Goal: Task Accomplishment & Management: Use online tool/utility

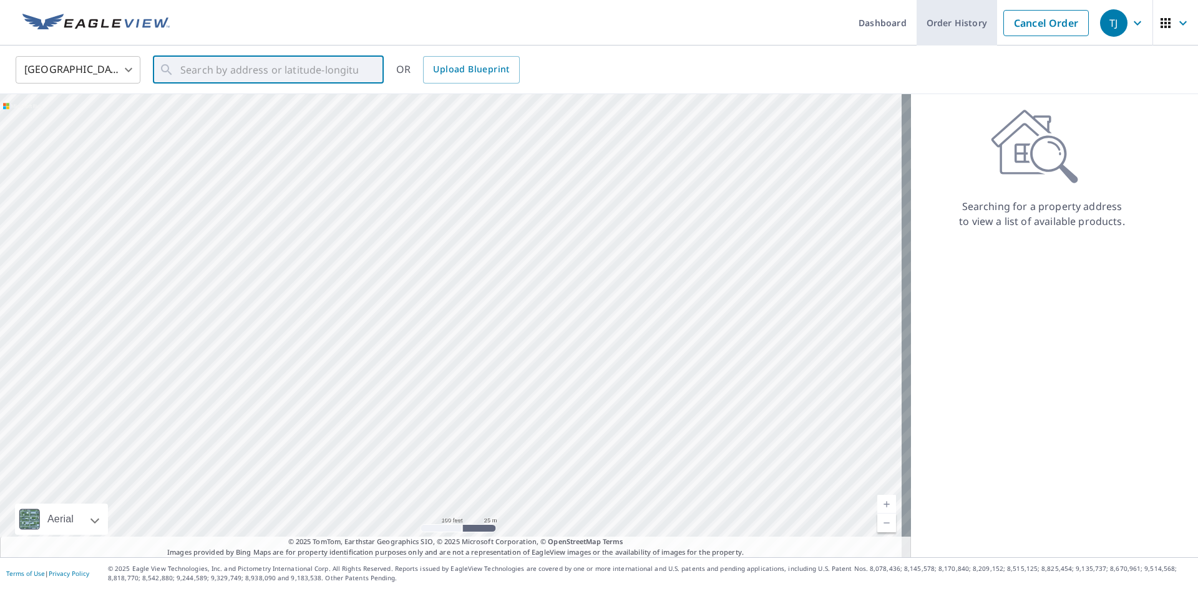
click at [964, 20] on link "Order History" at bounding box center [956, 23] width 80 height 46
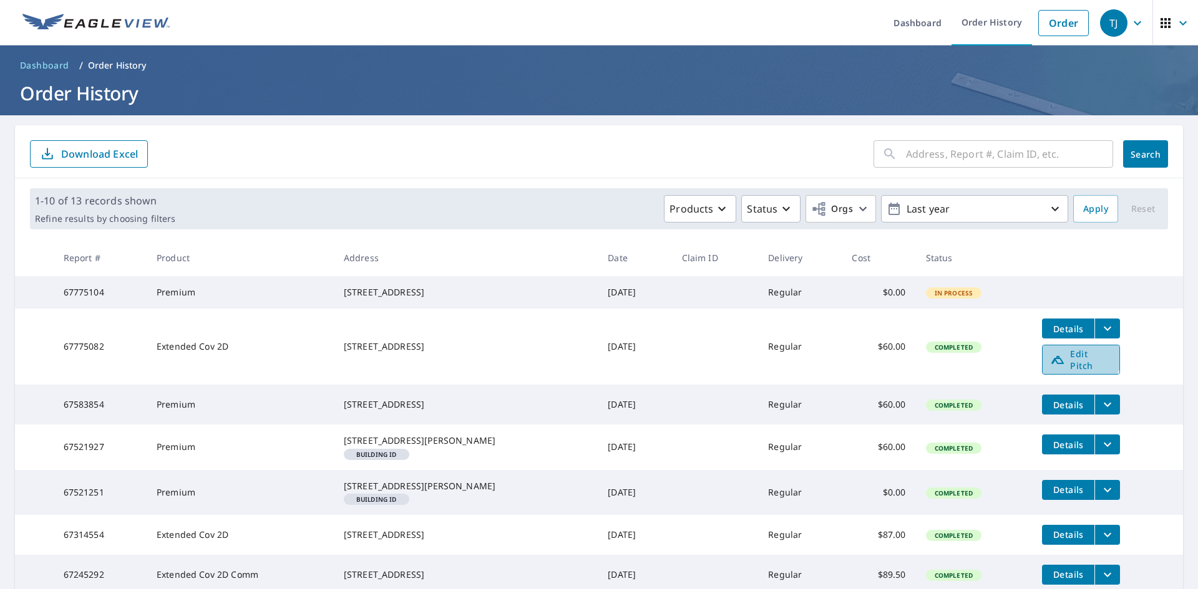
click at [1060, 366] on span "Edit Pitch" at bounding box center [1081, 360] width 62 height 24
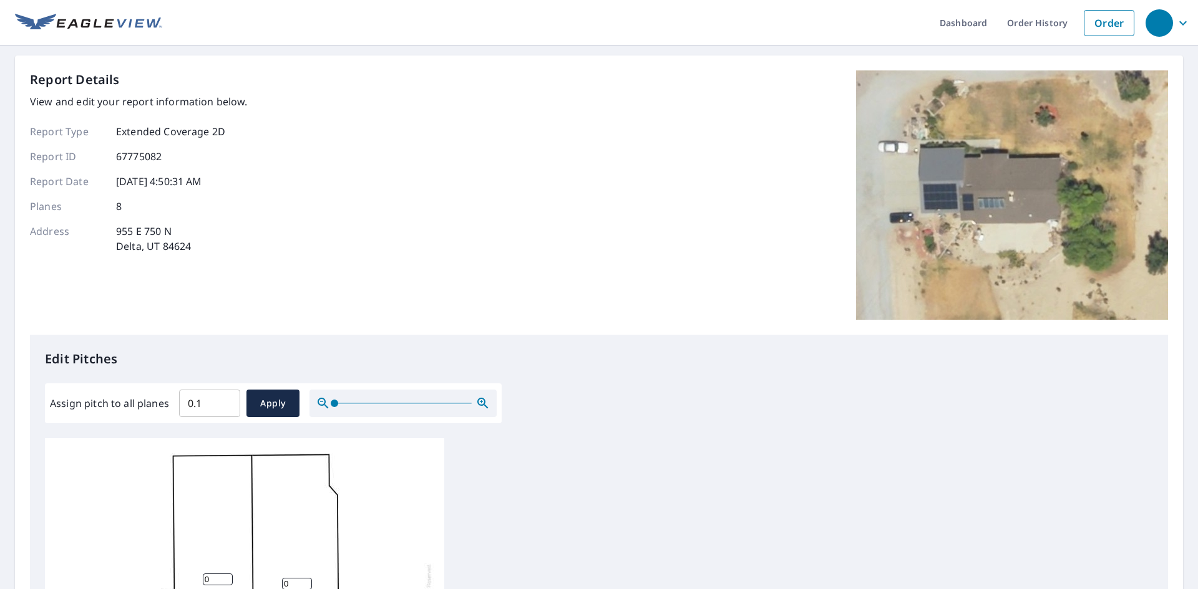
click at [226, 402] on input "0.1" at bounding box center [209, 403] width 61 height 35
click at [226, 402] on input "0.2" at bounding box center [209, 403] width 61 height 35
click at [226, 402] on input "0.3" at bounding box center [209, 403] width 61 height 35
click at [226, 402] on input "0.4" at bounding box center [209, 403] width 61 height 35
click at [226, 402] on input "0.5" at bounding box center [209, 403] width 61 height 35
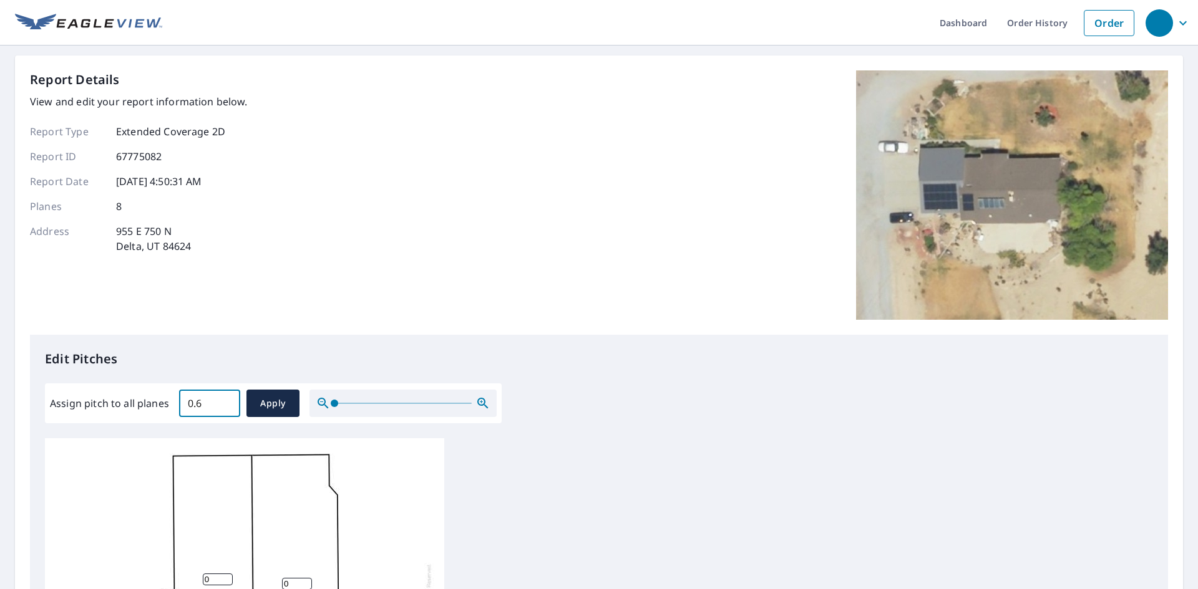
click at [226, 402] on input "0.6" at bounding box center [209, 403] width 61 height 35
click at [226, 402] on input "0.7" at bounding box center [209, 403] width 61 height 35
click at [226, 402] on input "0.8" at bounding box center [209, 403] width 61 height 35
click at [226, 402] on input "0.9" at bounding box center [209, 403] width 61 height 35
click at [211, 407] on input "0.9" at bounding box center [209, 403] width 61 height 35
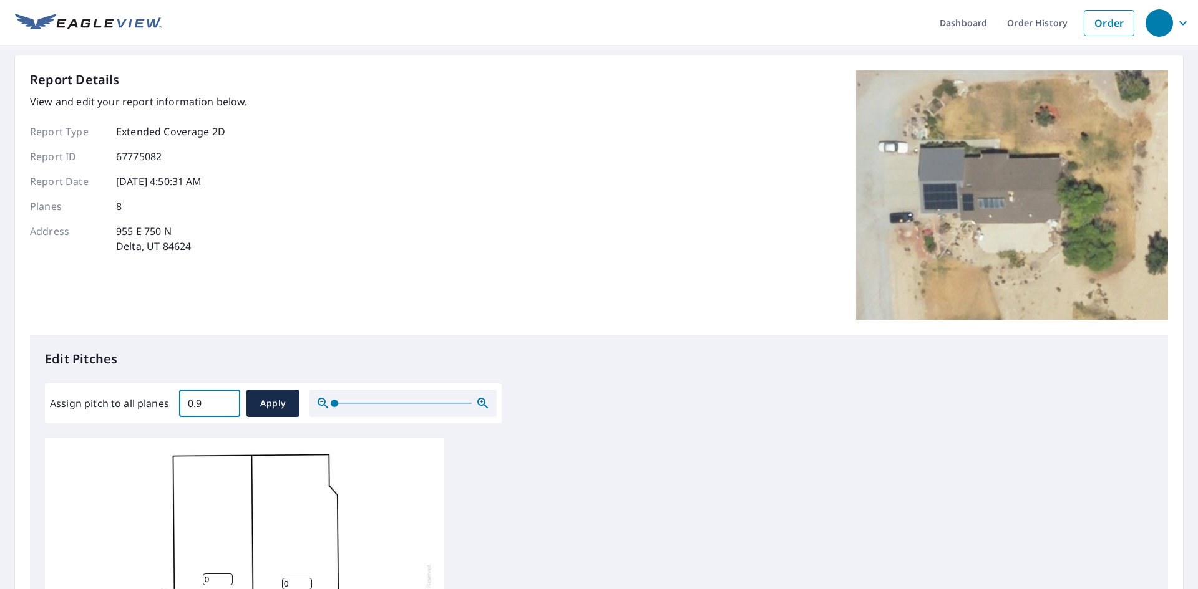
click at [209, 406] on input "0.9" at bounding box center [209, 403] width 61 height 35
type input "0"
type input "8"
click at [261, 402] on span "Apply" at bounding box center [272, 404] width 33 height 16
type input "8"
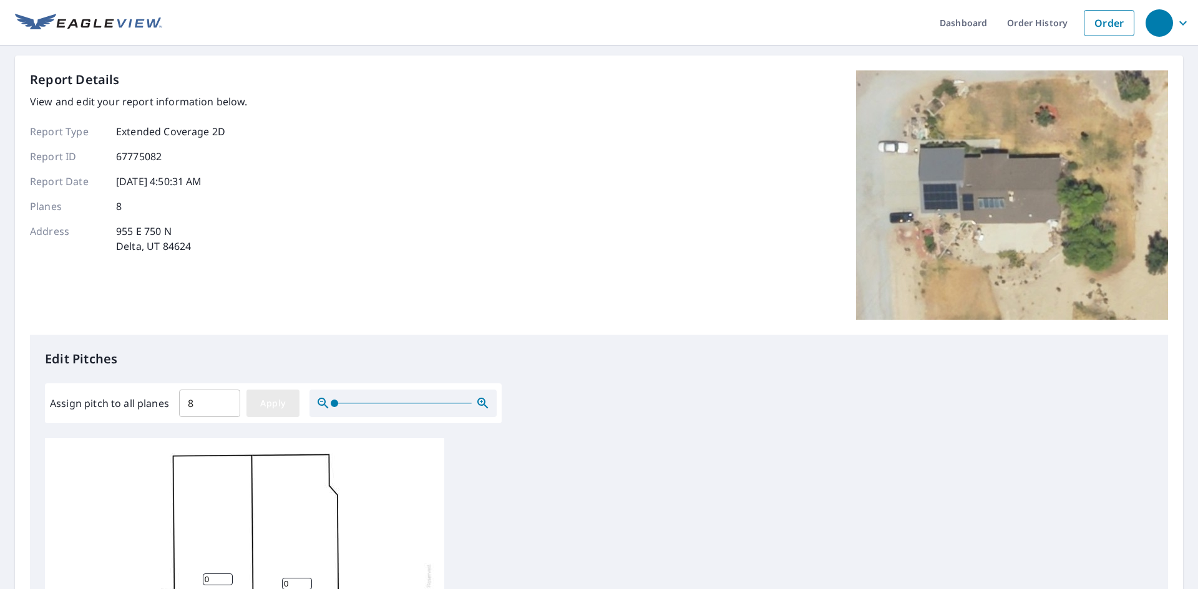
type input "8"
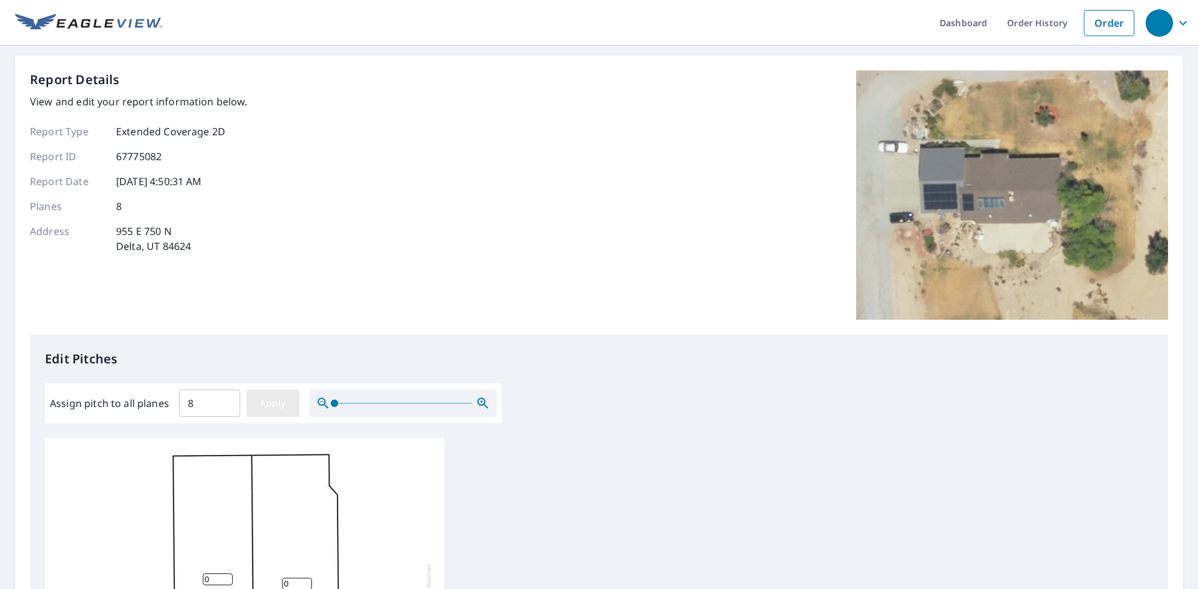
type input "8"
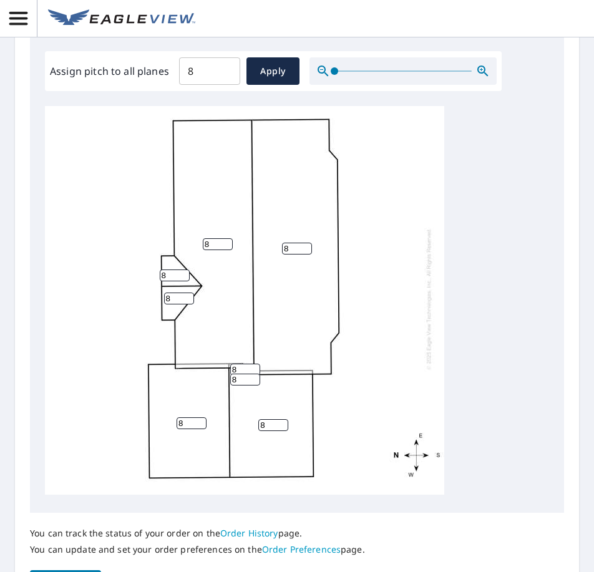
scroll to position [615, 0]
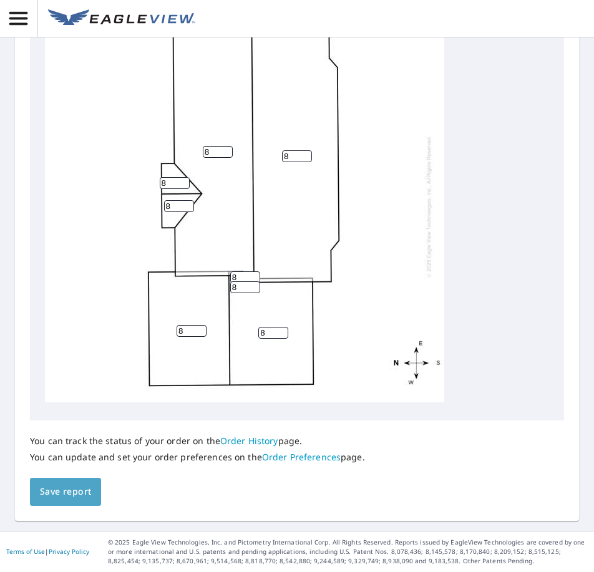
click at [77, 492] on span "Save report" at bounding box center [65, 492] width 51 height 16
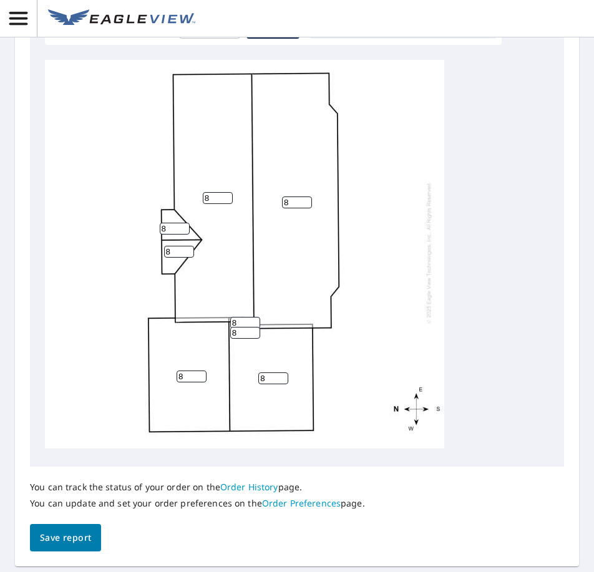
scroll to position [660, 0]
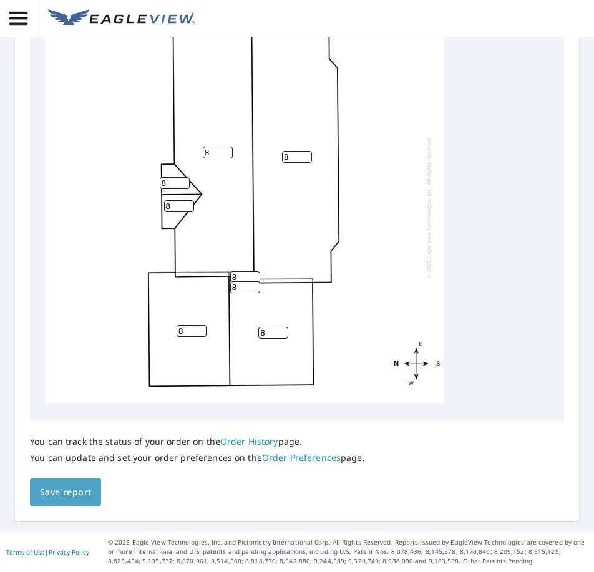
click at [89, 494] on span "Save report" at bounding box center [65, 493] width 51 height 16
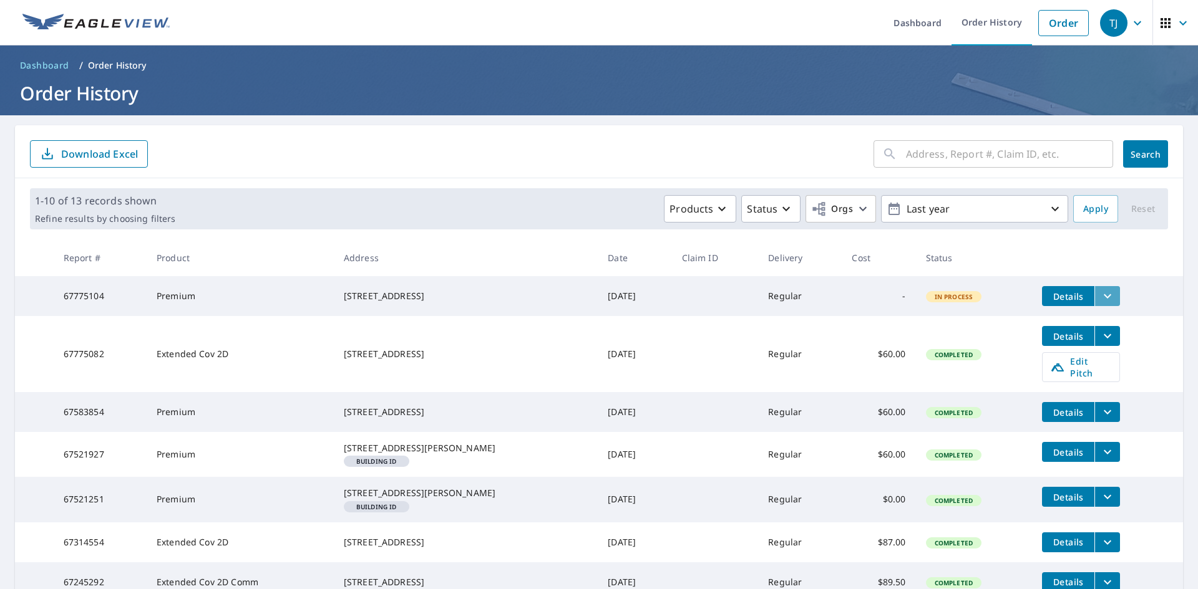
click at [1104, 298] on icon "filesDropdownBtn-67775104" at bounding box center [1107, 296] width 7 height 4
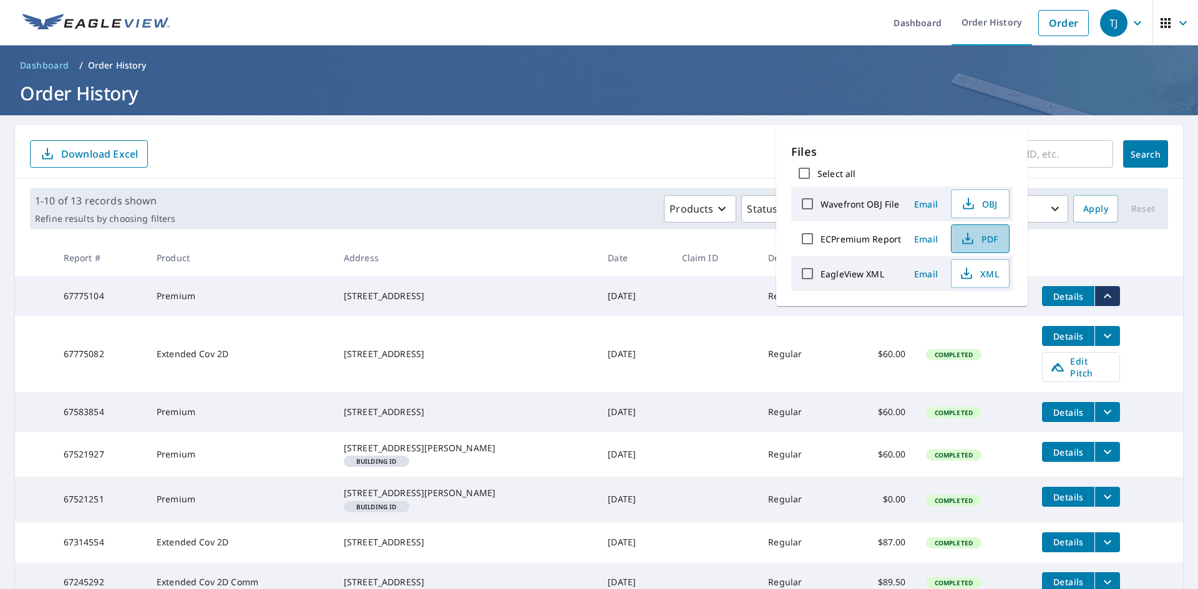
click at [989, 237] on span "PDF" at bounding box center [979, 238] width 40 height 15
click at [1052, 339] on span "Details" at bounding box center [1067, 337] width 37 height 12
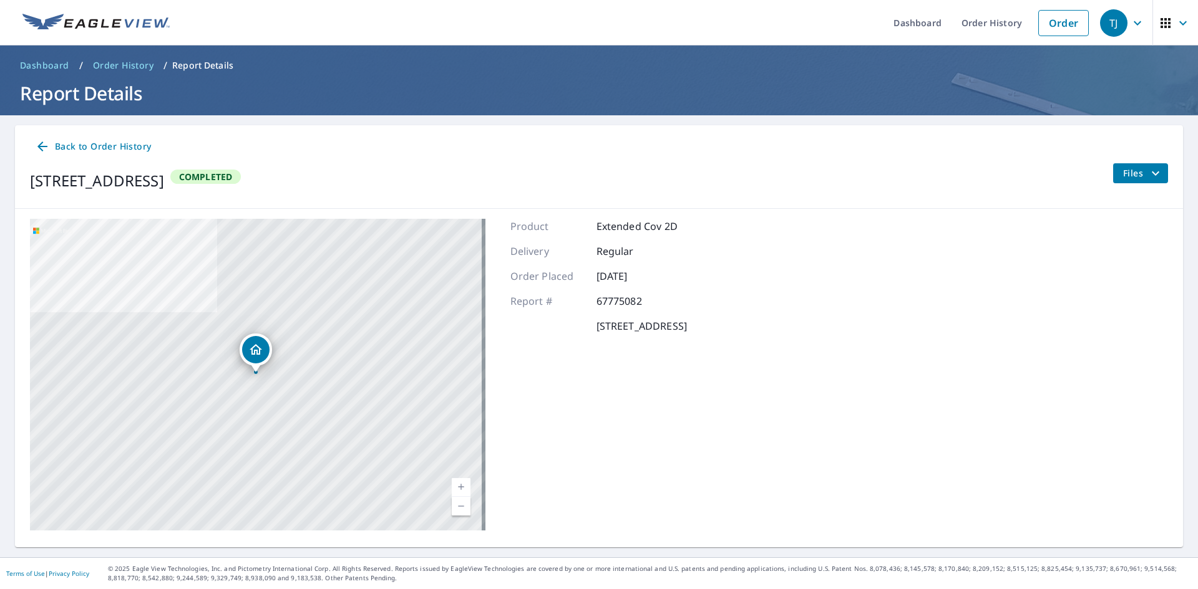
click at [1123, 180] on span "Files" at bounding box center [1143, 173] width 40 height 15
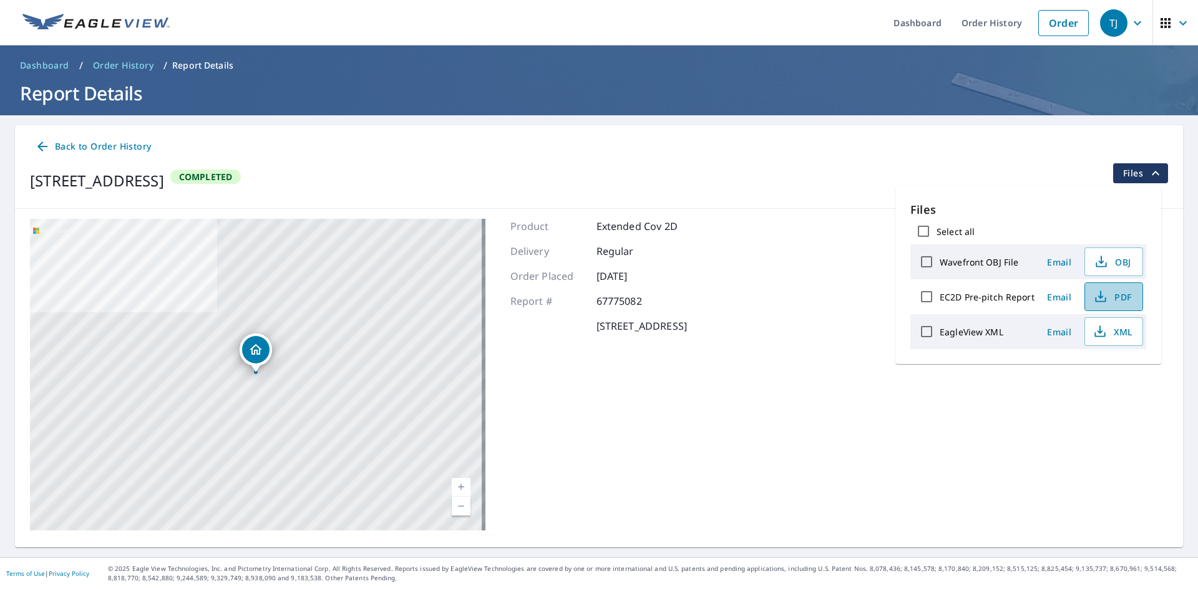
click at [1107, 299] on span "PDF" at bounding box center [1112, 296] width 40 height 15
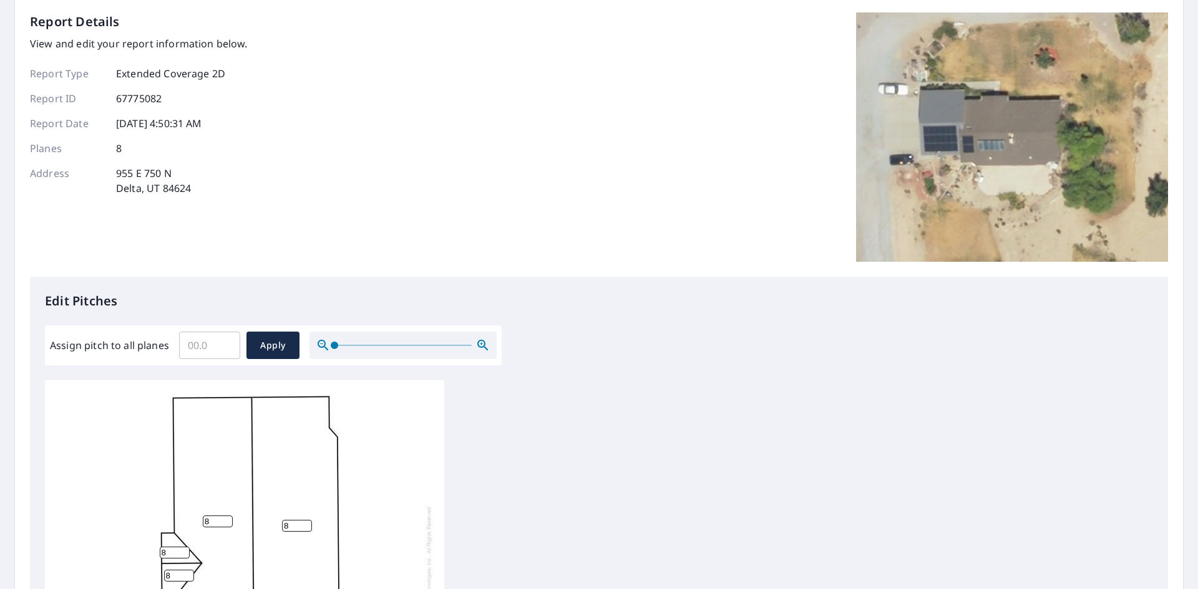
scroll to position [250, 0]
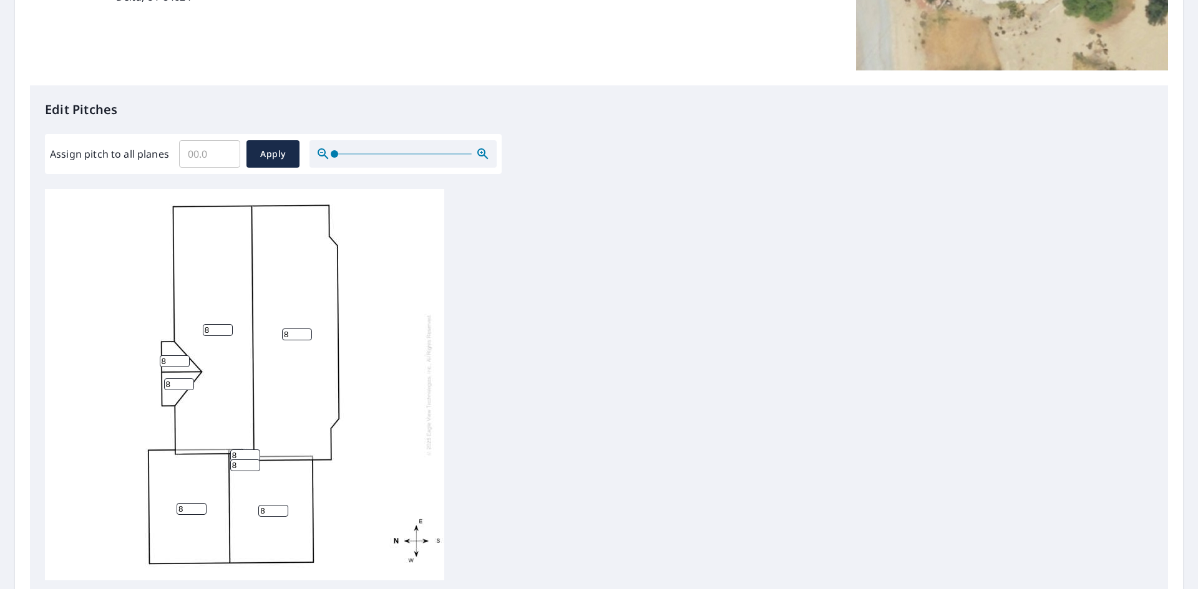
click at [205, 155] on input "Assign pitch to all planes" at bounding box center [209, 154] width 61 height 35
type input "6"
click at [268, 150] on span "Apply" at bounding box center [272, 155] width 33 height 16
type input "6"
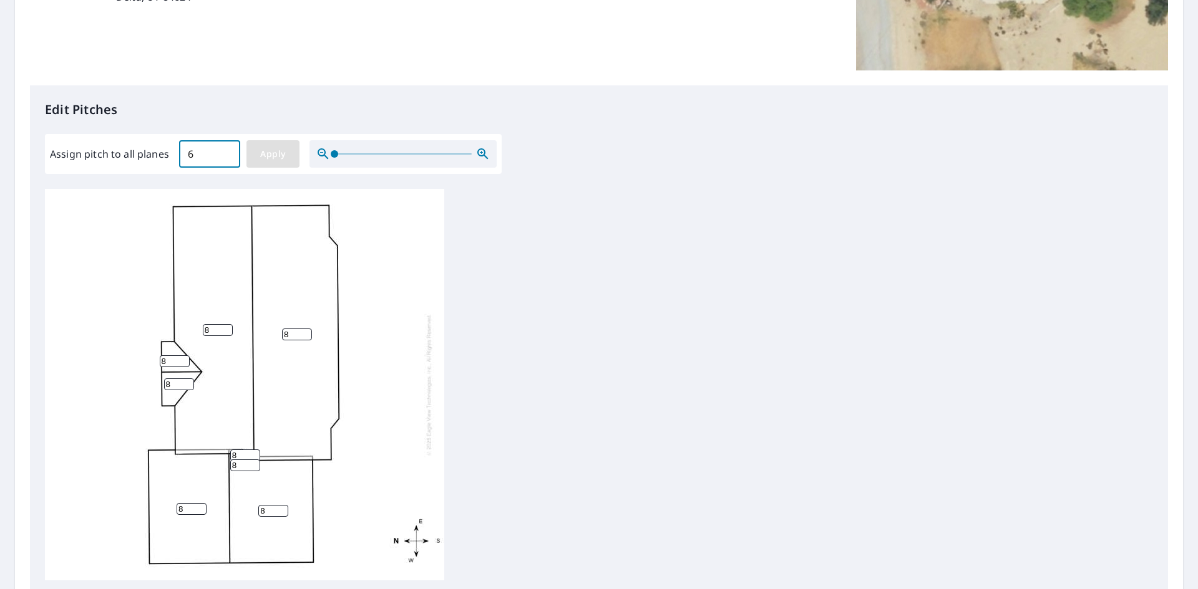
type input "6"
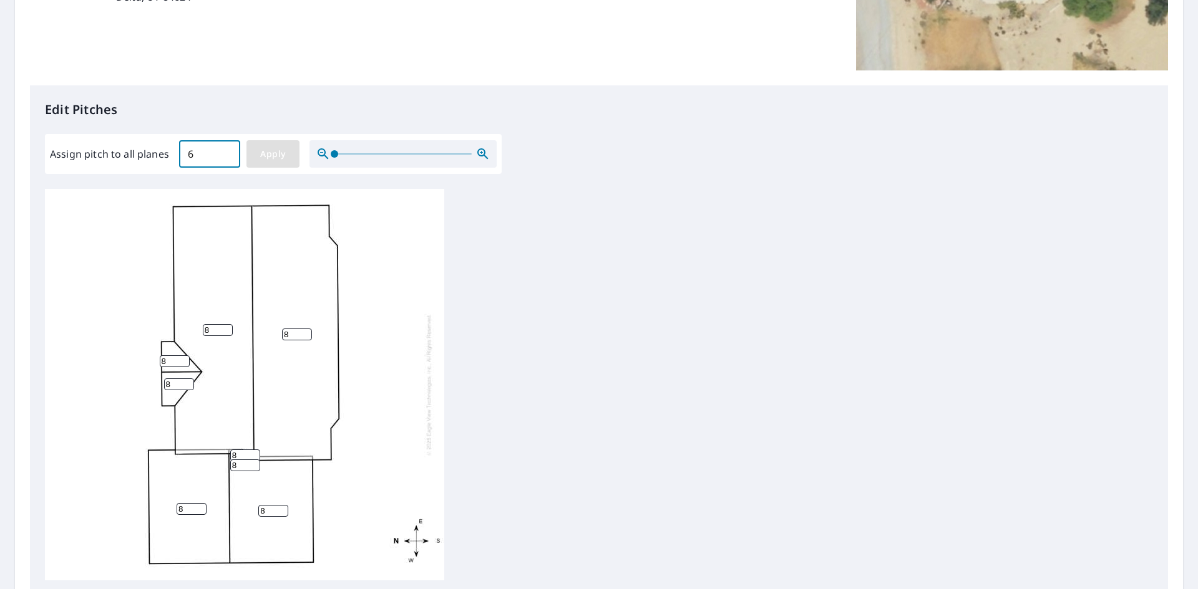
type input "6"
click at [227, 152] on input "6.1" at bounding box center [209, 154] width 61 height 35
click at [227, 150] on input "6.2" at bounding box center [209, 154] width 61 height 35
click at [227, 150] on input "6.3" at bounding box center [209, 154] width 61 height 35
drag, startPoint x: 200, startPoint y: 154, endPoint x: 135, endPoint y: 162, distance: 65.3
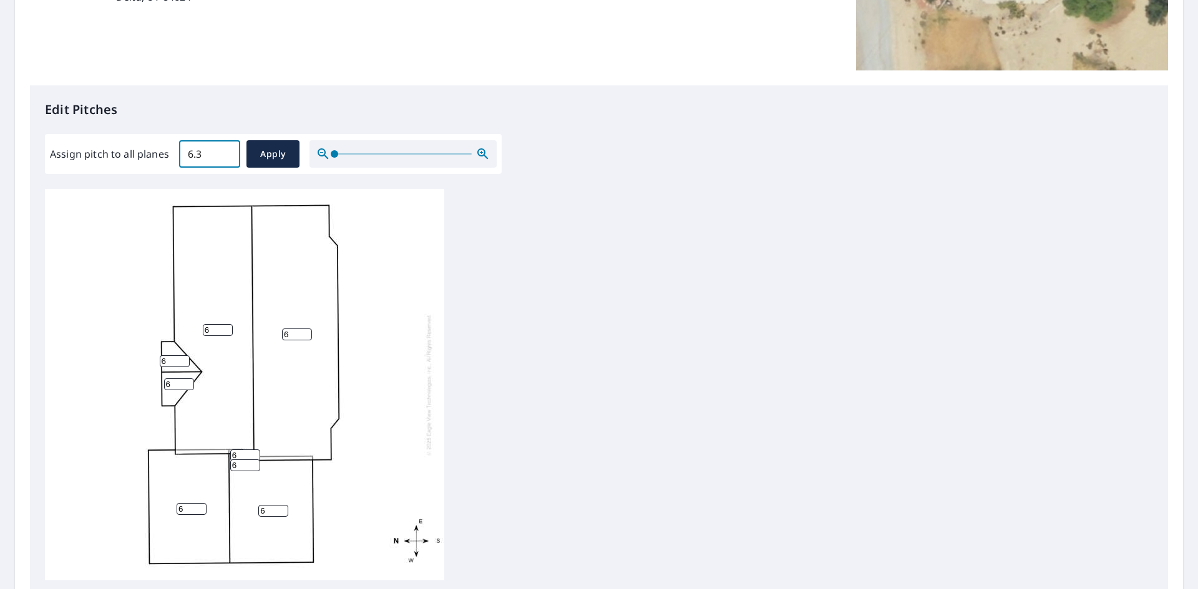
click at [135, 162] on div "Assign pitch to all planes 6.3 ​ Apply" at bounding box center [273, 153] width 447 height 27
type input "8"
click at [267, 152] on span "Apply" at bounding box center [272, 155] width 33 height 16
type input "8"
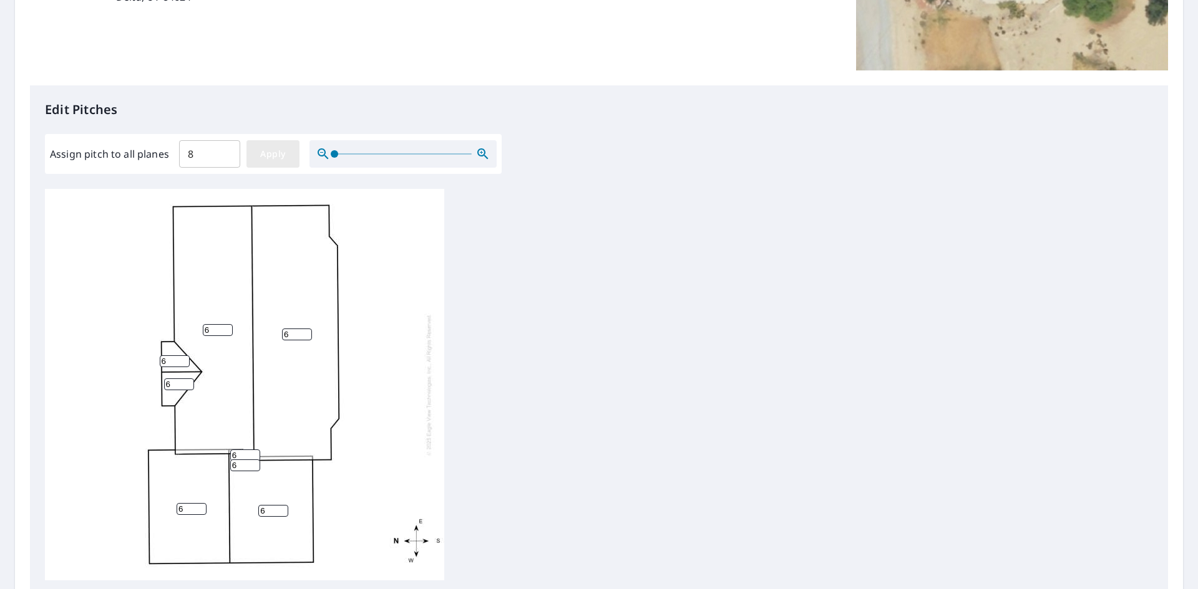
type input "8"
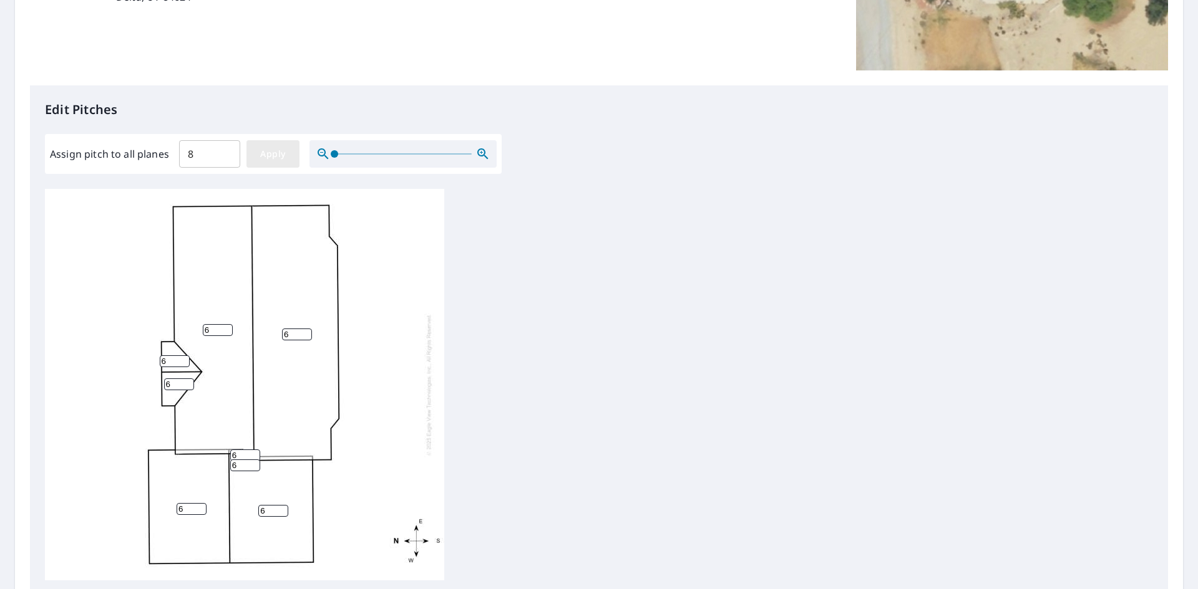
type input "8"
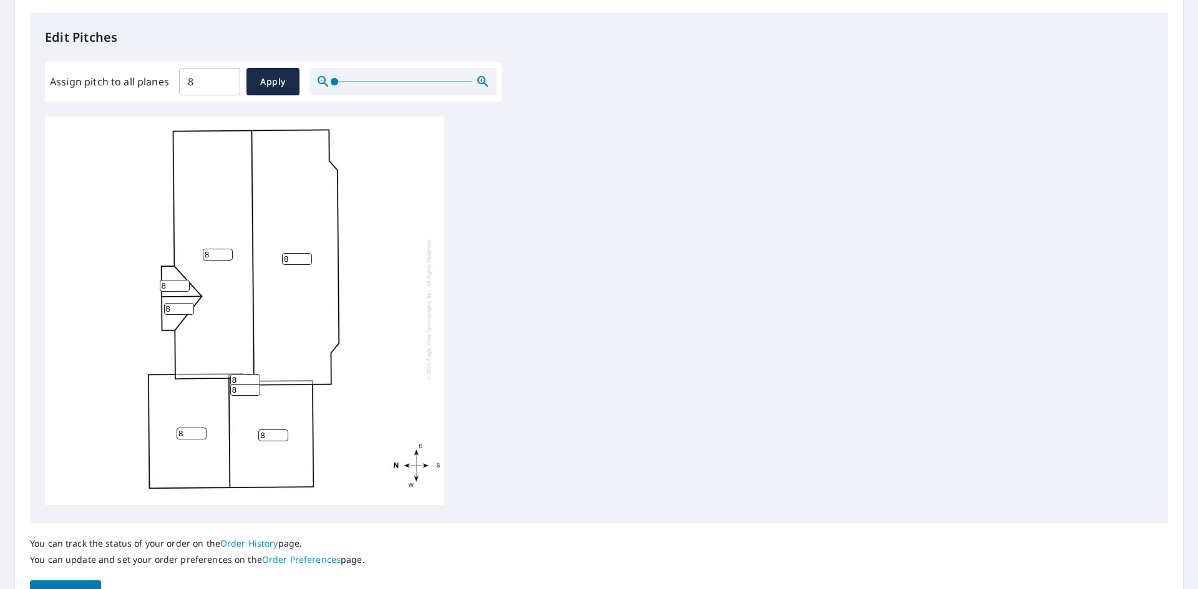
scroll to position [398, 0]
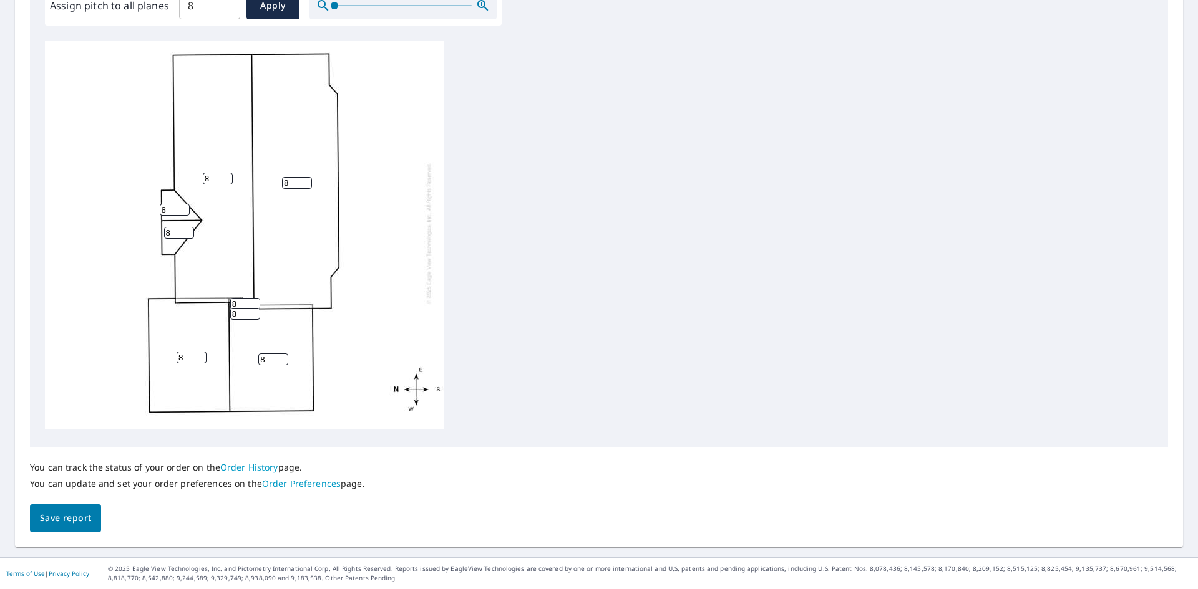
click at [74, 521] on span "Save report" at bounding box center [65, 519] width 51 height 16
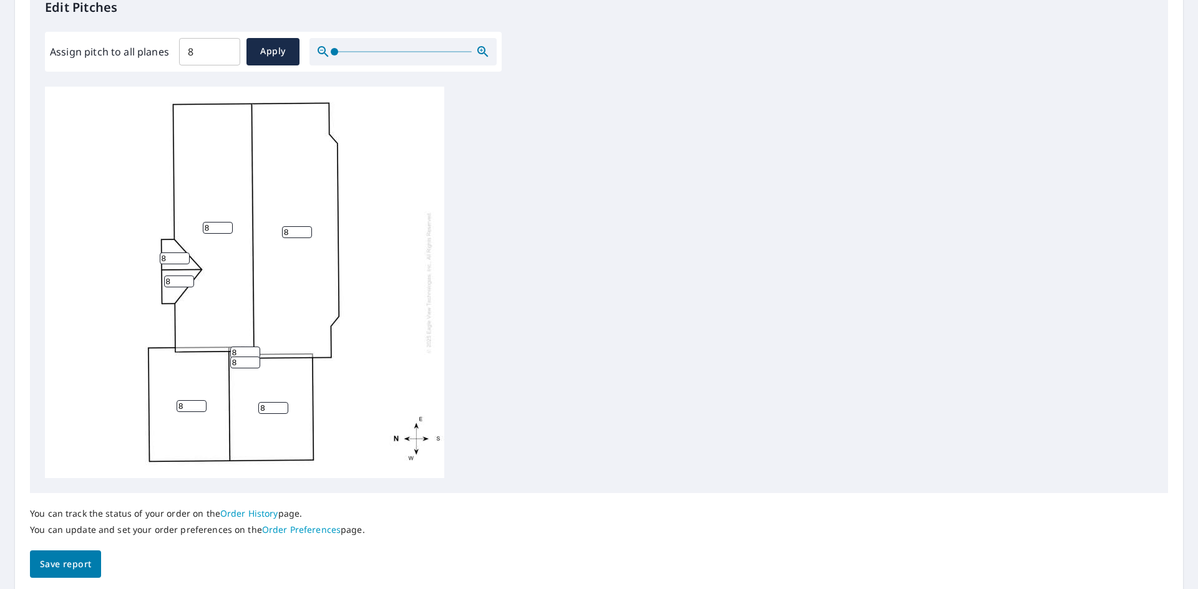
scroll to position [0, 0]
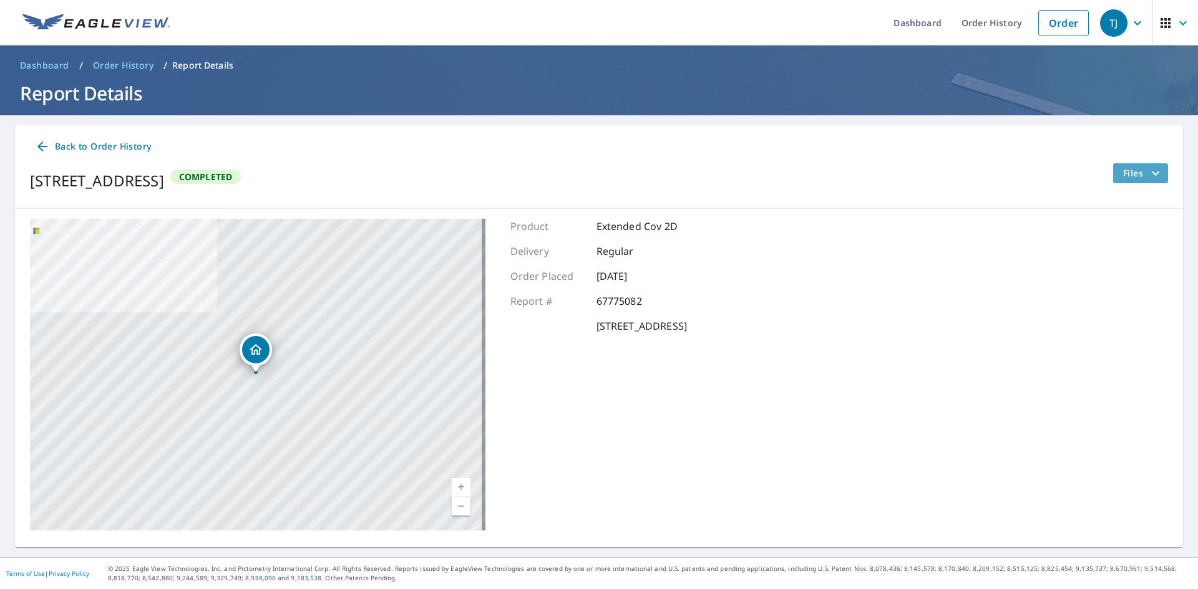
click at [1150, 176] on icon "filesDropdownBtn-67775082" at bounding box center [1155, 173] width 15 height 15
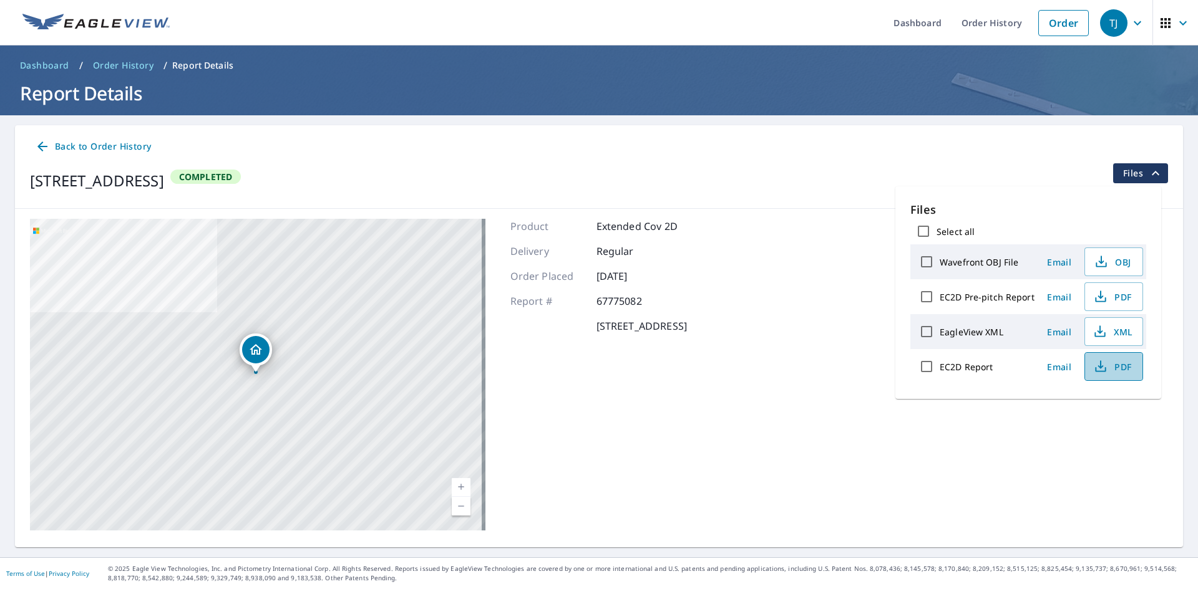
click at [1117, 364] on span "PDF" at bounding box center [1112, 366] width 40 height 15
